Goal: Information Seeking & Learning: Learn about a topic

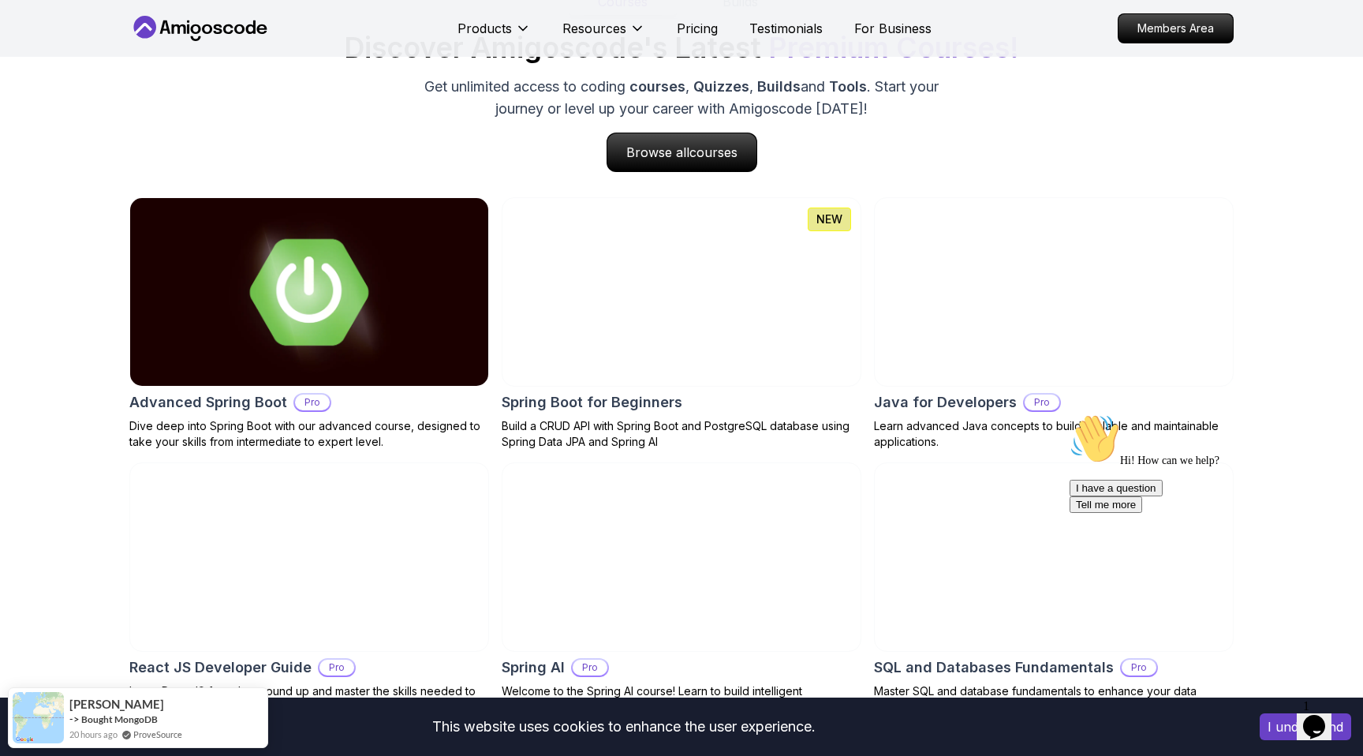
scroll to position [1591, 0]
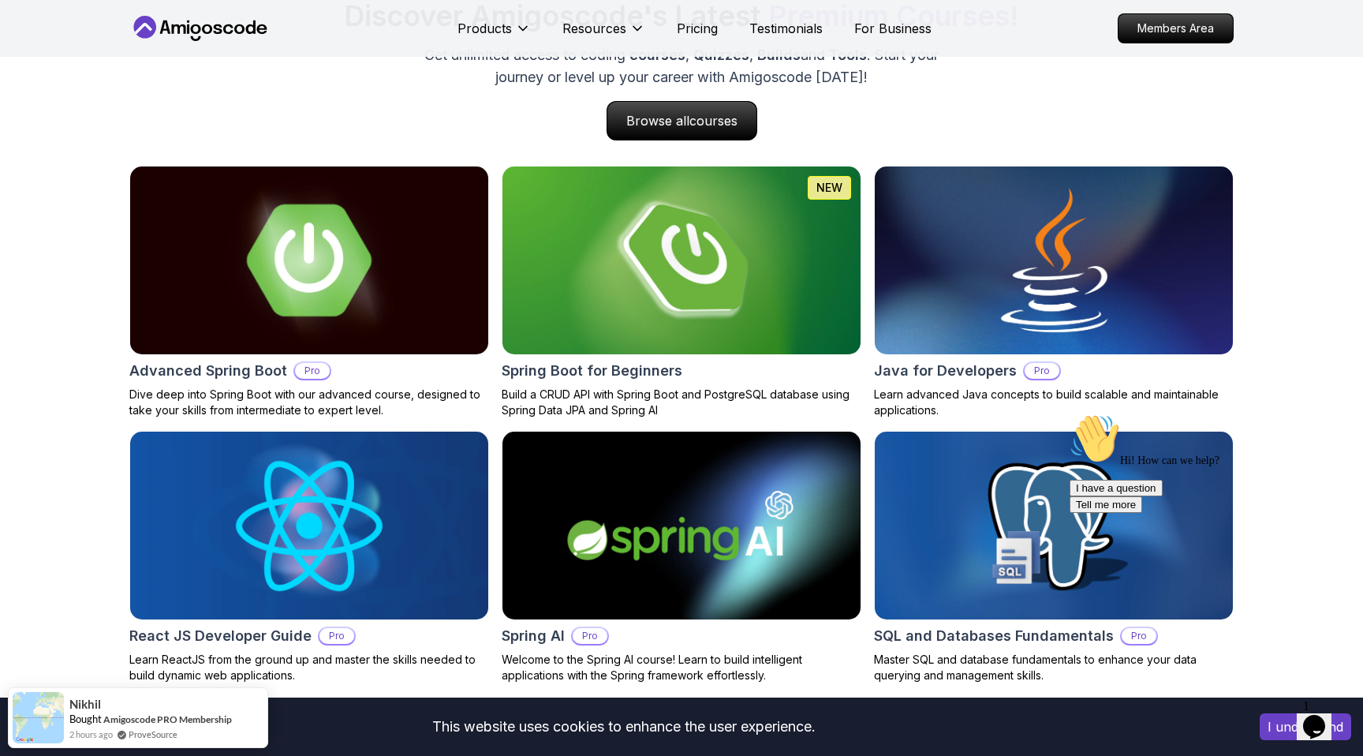
click at [312, 298] on img at bounding box center [309, 260] width 376 height 197
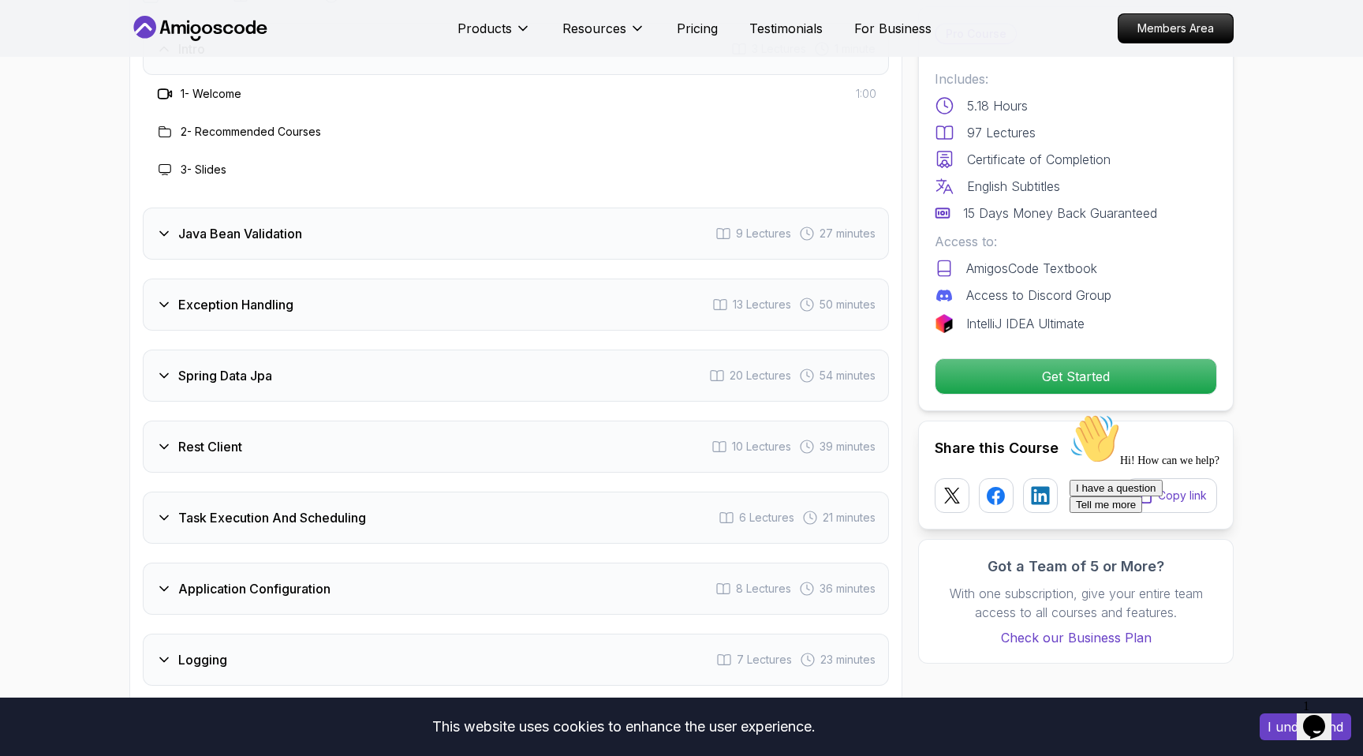
scroll to position [2205, 0]
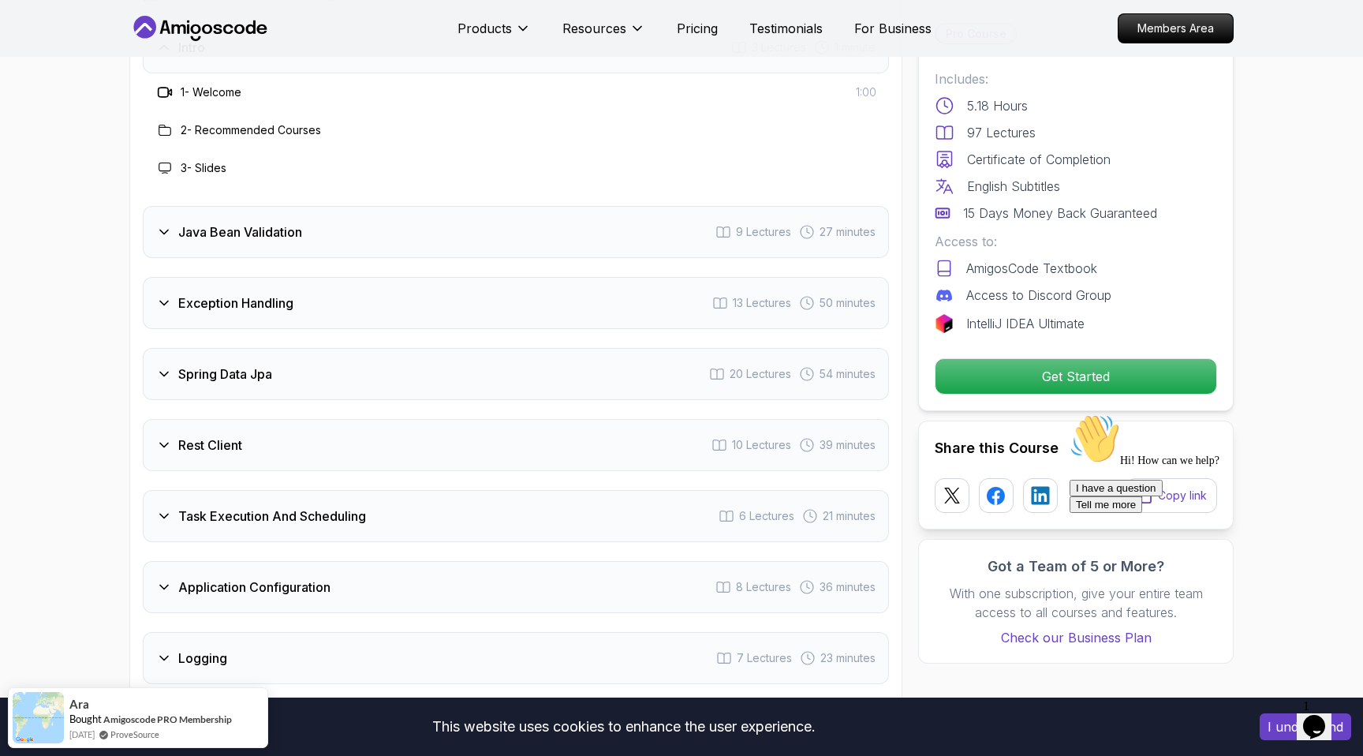
click at [511, 419] on div "Rest Client 10 Lectures 39 minutes" at bounding box center [516, 445] width 746 height 52
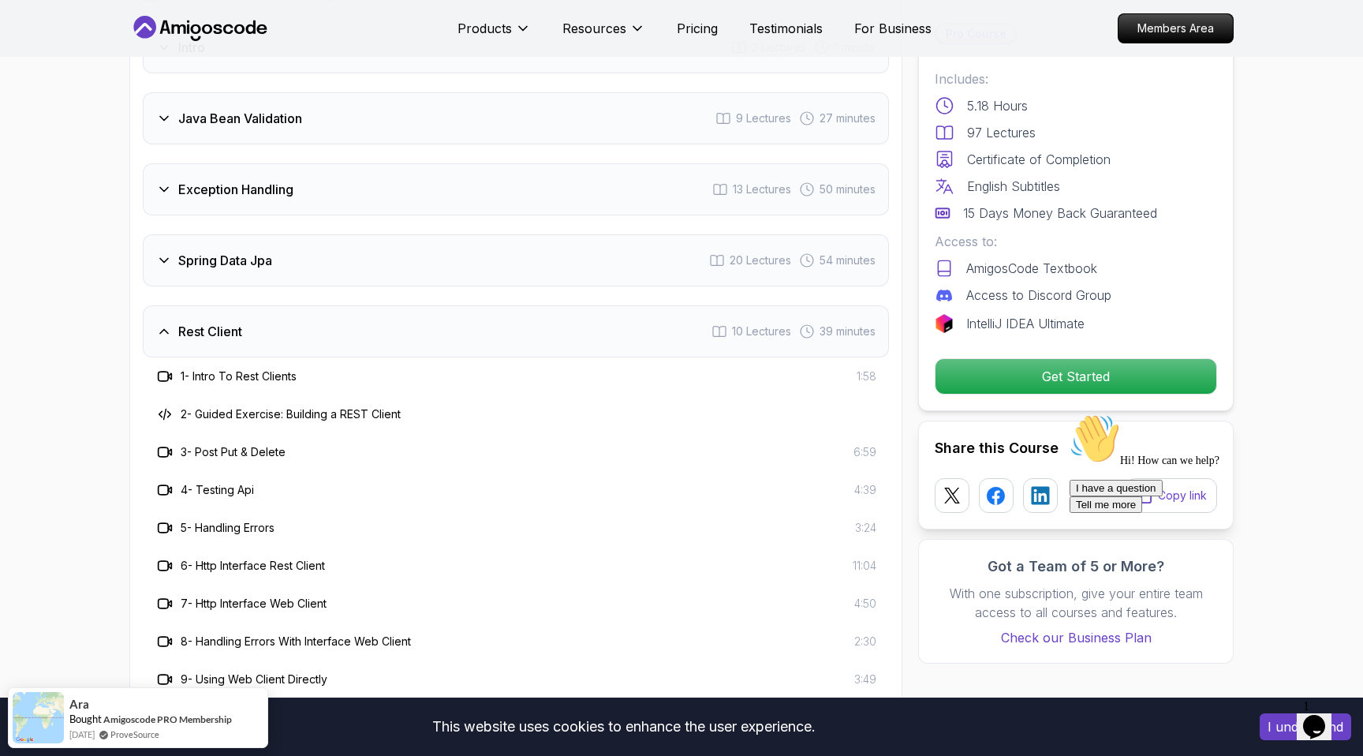
click at [446, 305] on div "Rest Client 10 Lectures 39 minutes" at bounding box center [516, 331] width 746 height 52
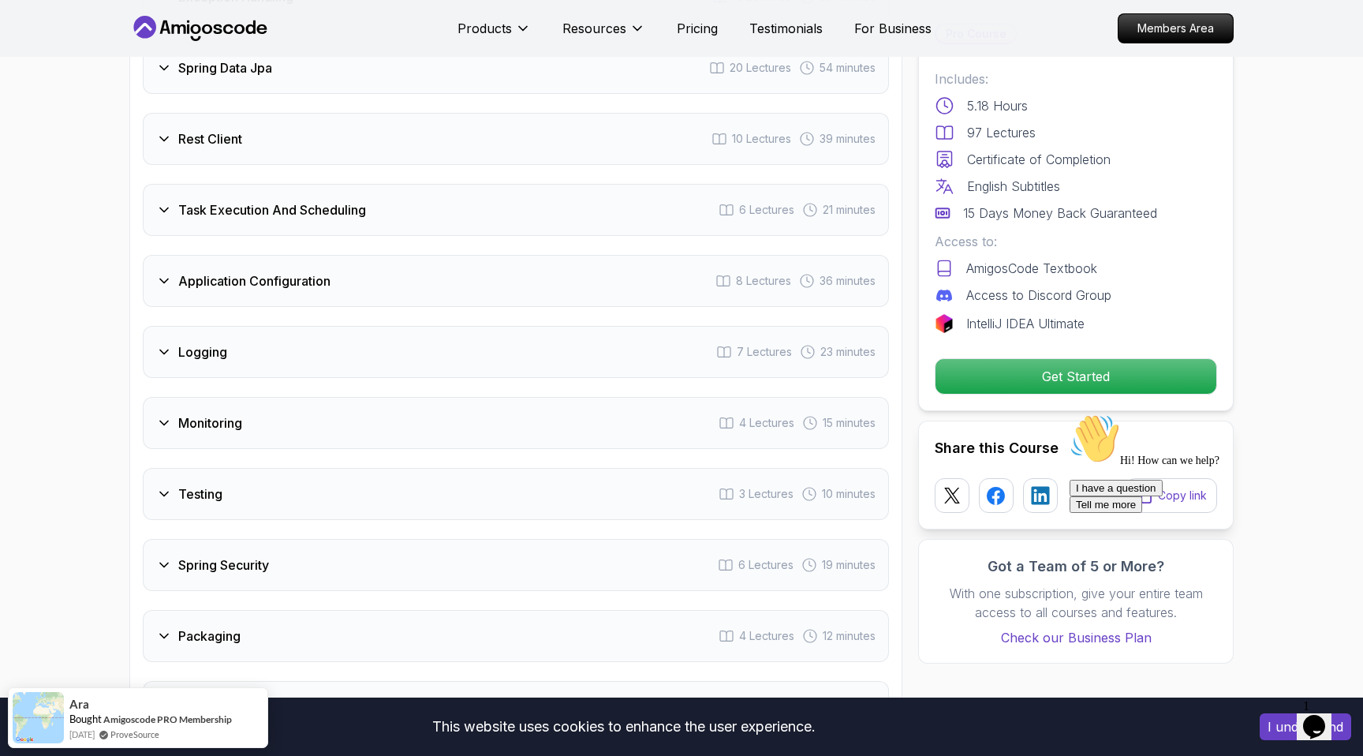
scroll to position [2446, 0]
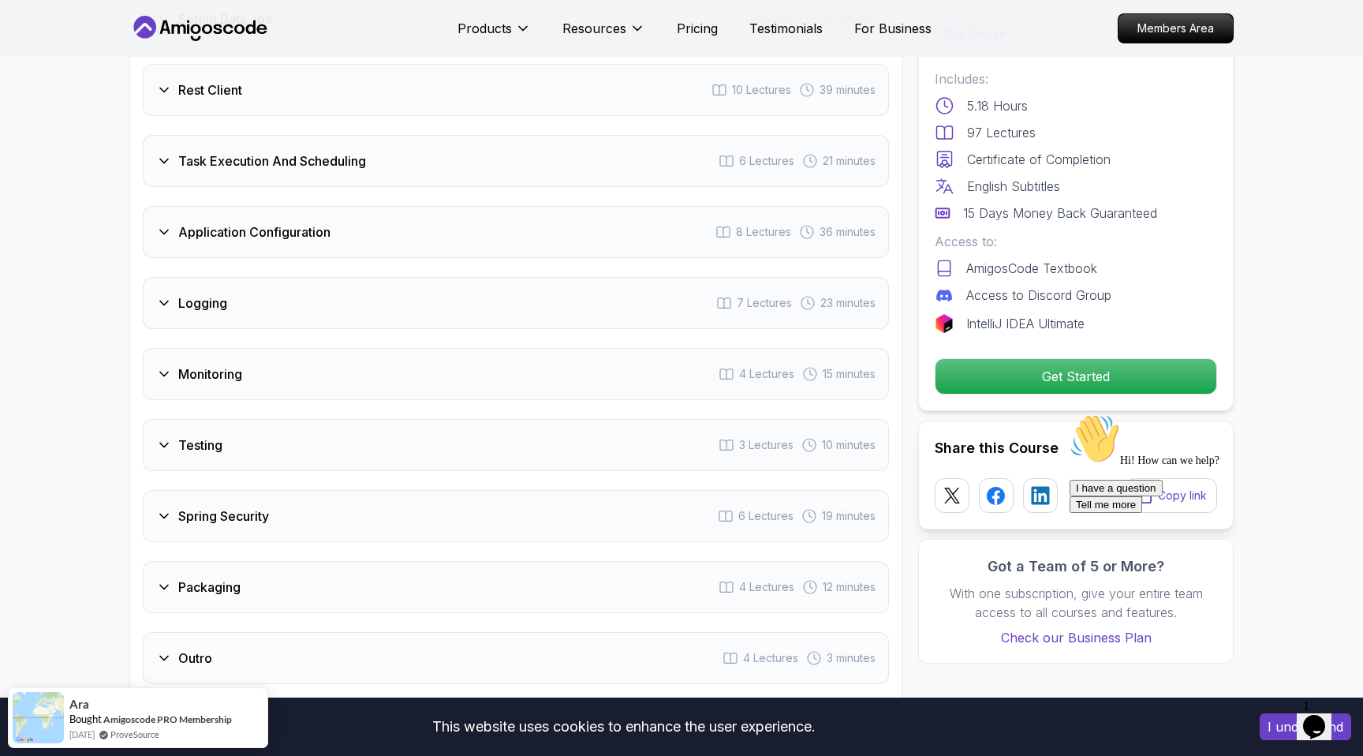
click at [429, 348] on div "Monitoring 4 Lectures 15 minutes" at bounding box center [516, 374] width 746 height 52
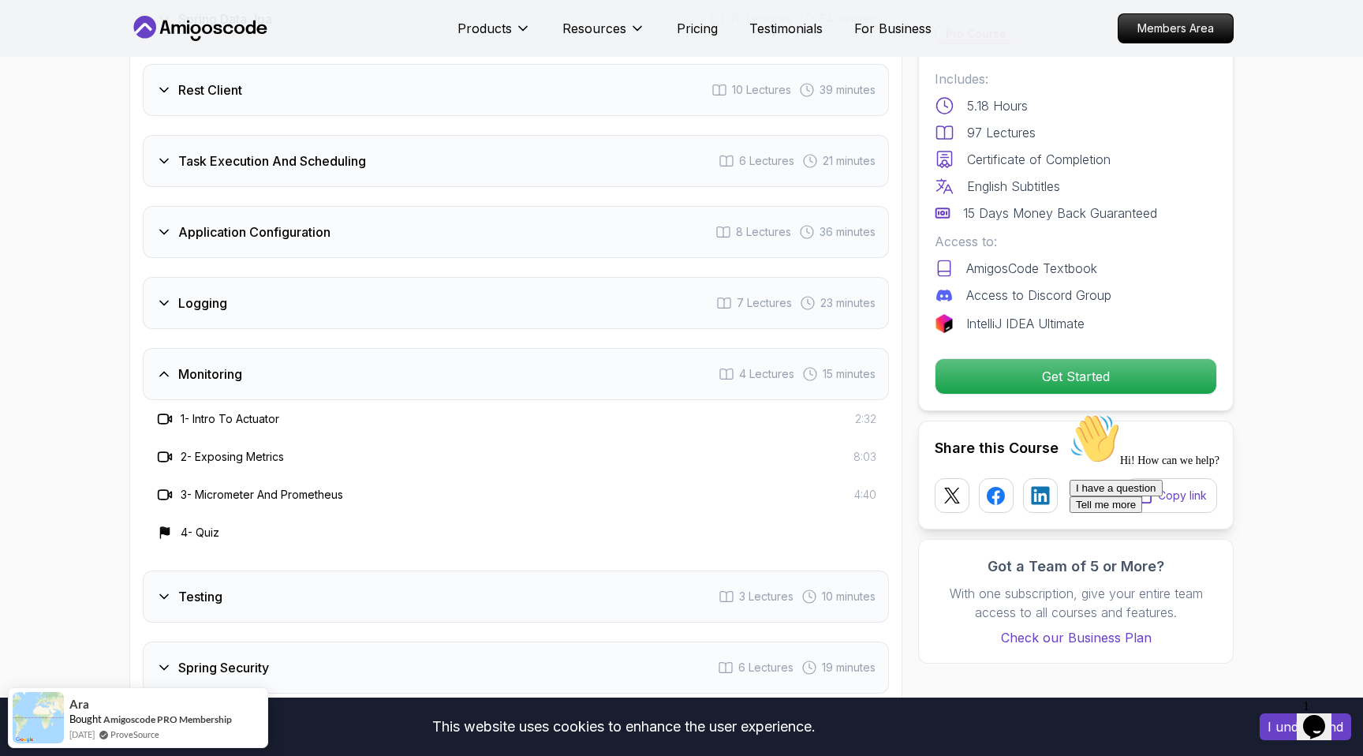
click at [429, 348] on div "Monitoring 4 Lectures 15 minutes" at bounding box center [516, 374] width 746 height 52
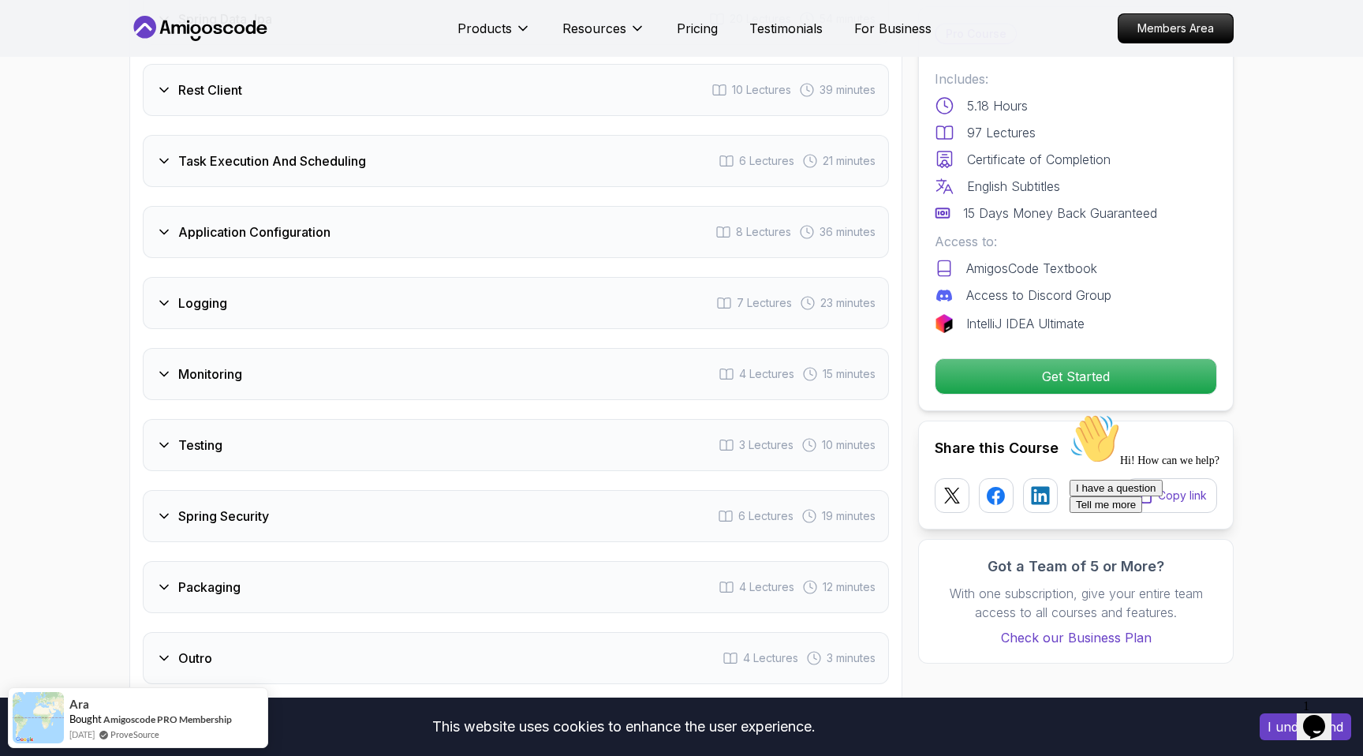
click at [385, 419] on div "Testing 3 Lectures 10 minutes" at bounding box center [516, 445] width 746 height 52
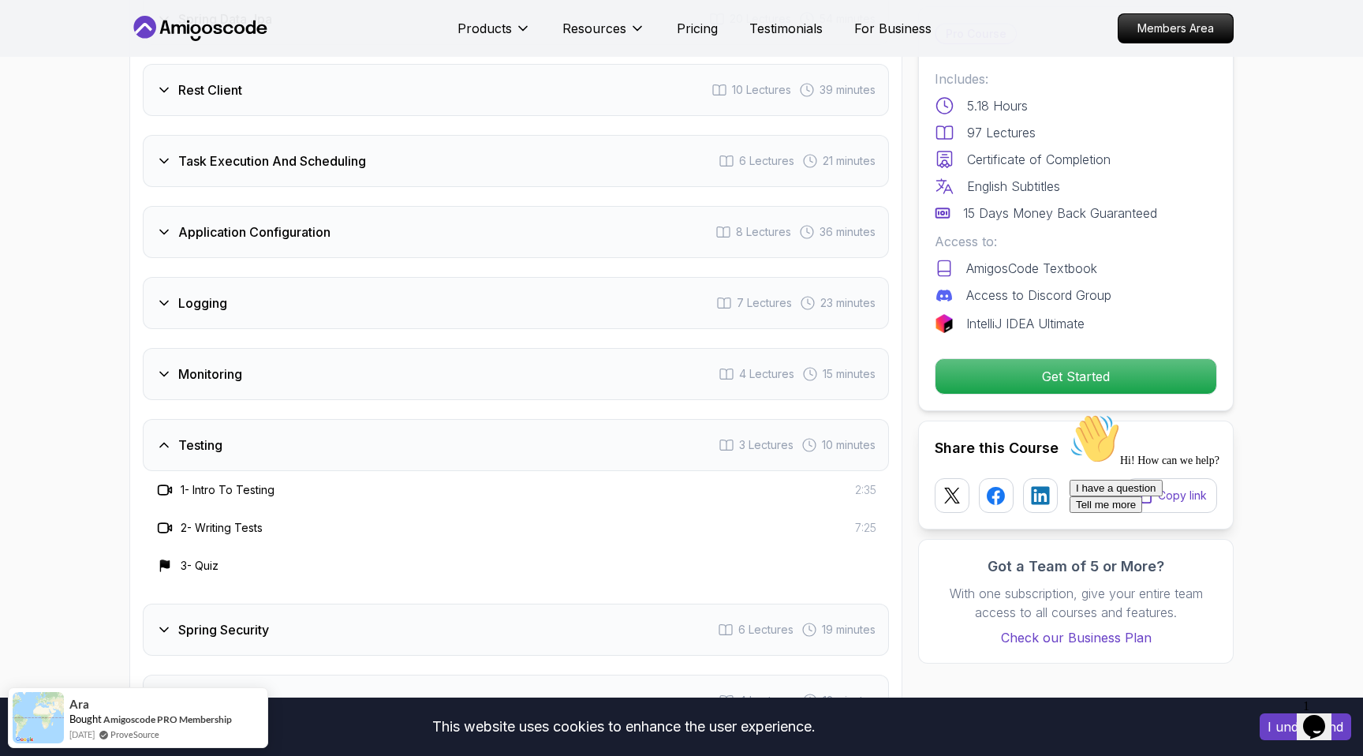
click at [385, 419] on div "Testing 3 Lectures 10 minutes" at bounding box center [516, 445] width 746 height 52
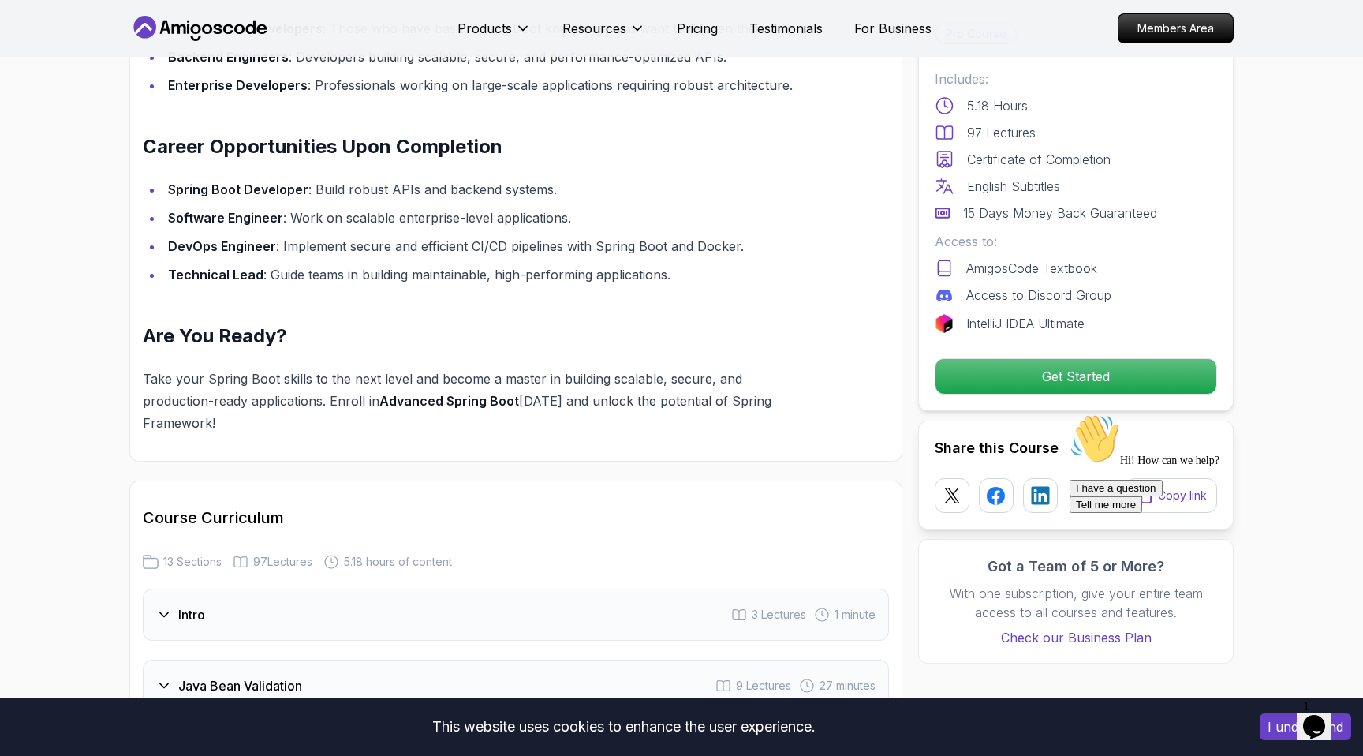
scroll to position [1638, 0]
click at [1070, 413] on icon "Chat attention grabber" at bounding box center [1070, 413] width 0 height 0
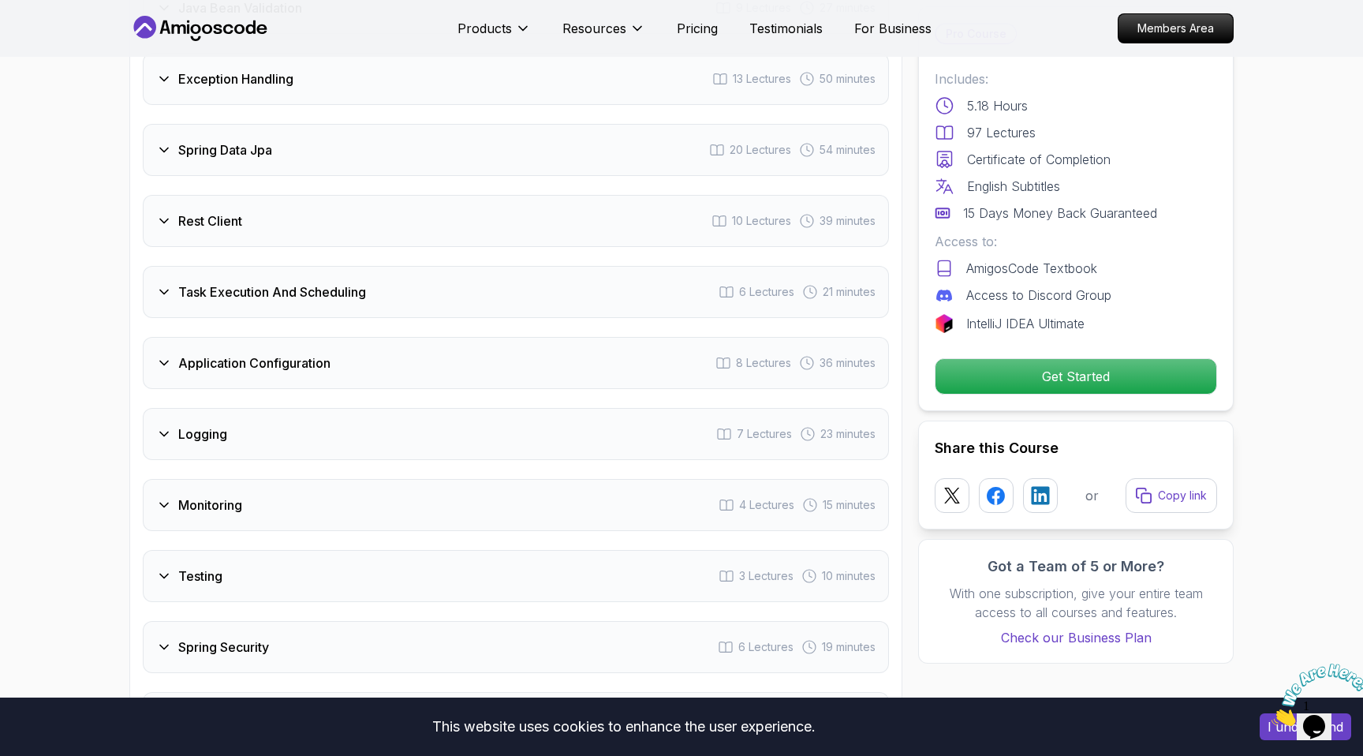
scroll to position [2441, 0]
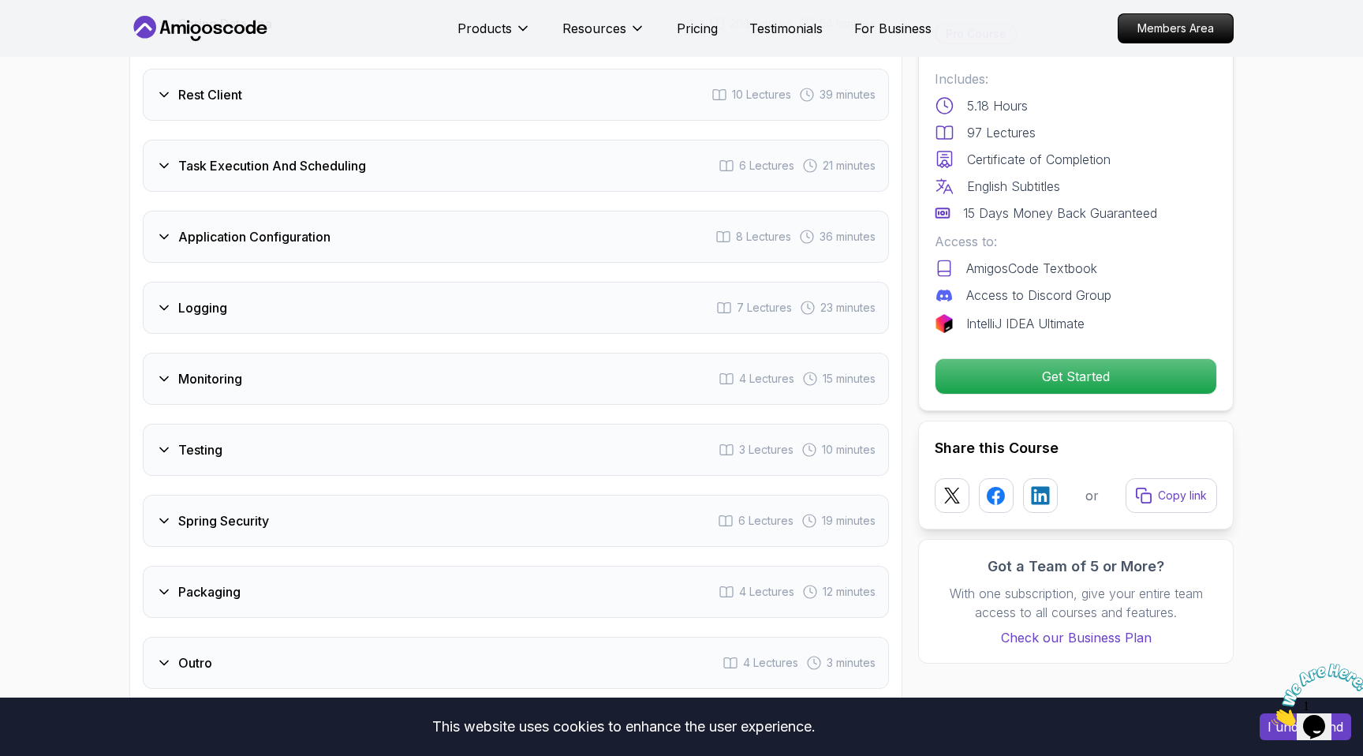
click at [610, 353] on div "Monitoring 4 Lectures 15 minutes" at bounding box center [516, 379] width 746 height 52
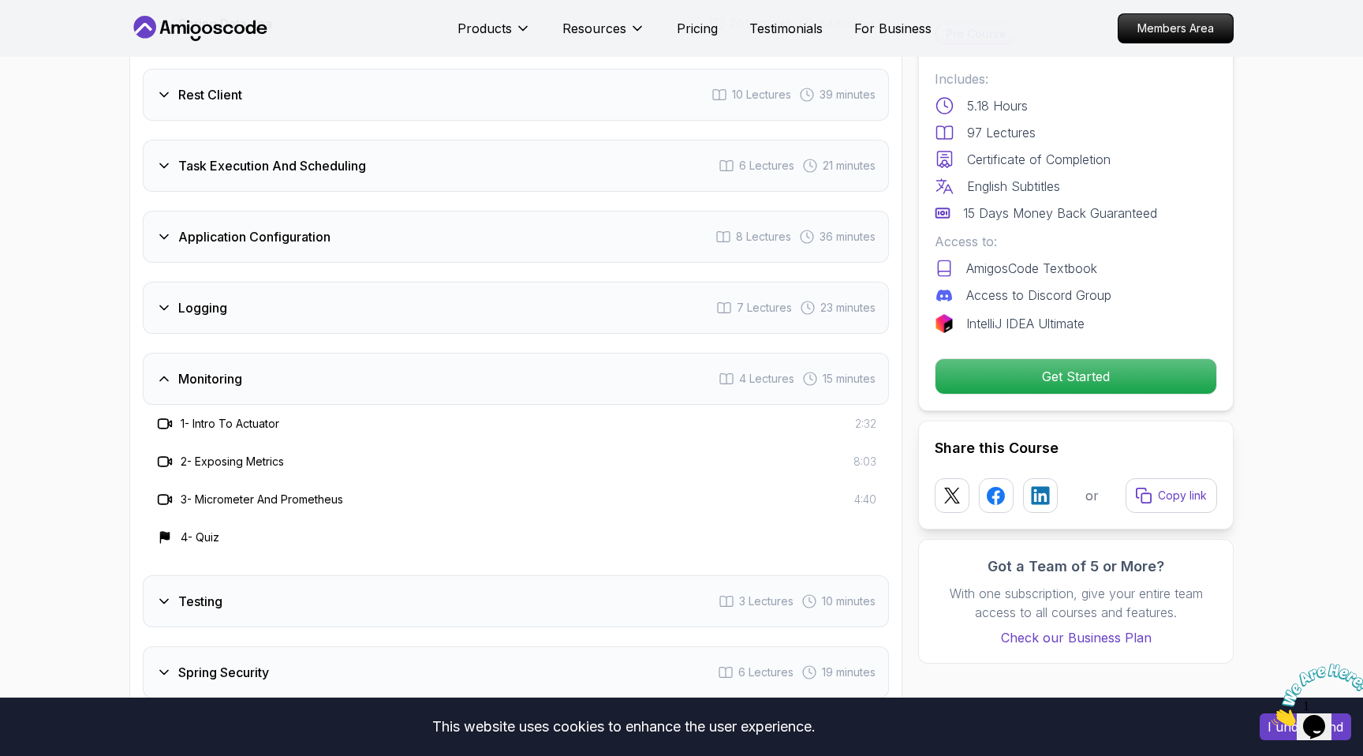
click at [622, 240] on div "Intro 3 Lectures 1 minute Java Bean Validation 9 Lectures 27 minutes Exception …" at bounding box center [516, 312] width 746 height 1055
click at [618, 282] on div "Logging 7 Lectures 23 minutes" at bounding box center [516, 308] width 746 height 52
